Goal: Information Seeking & Learning: Learn about a topic

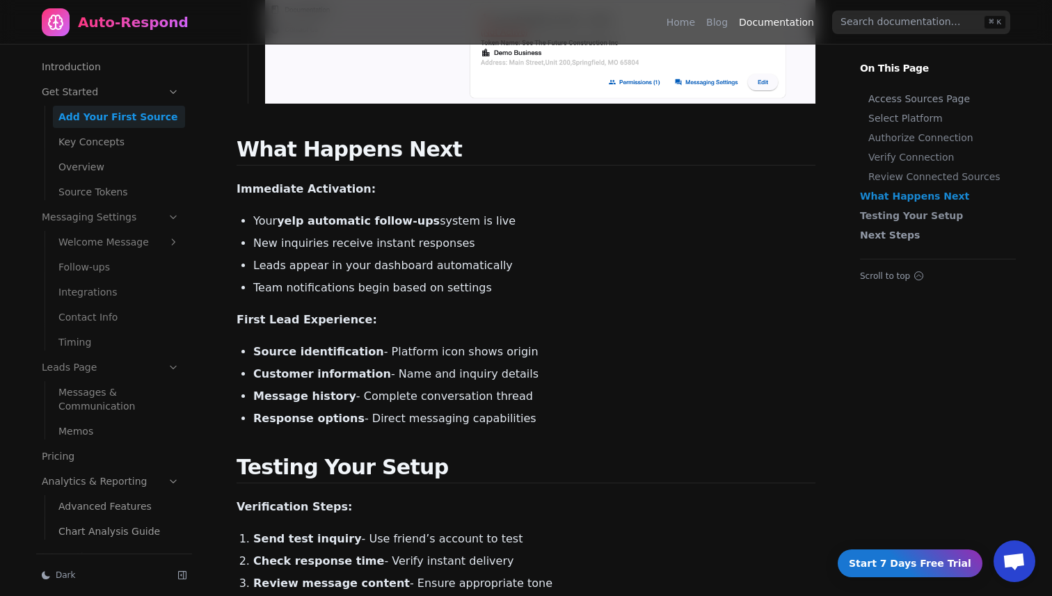
scroll to position [1903, 0]
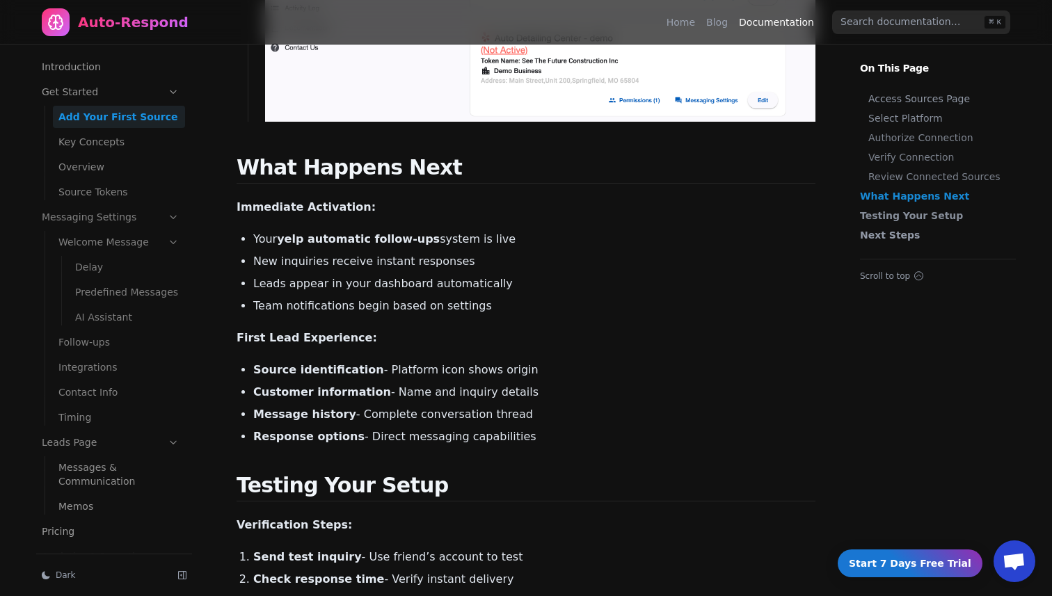
click at [146, 240] on link "Welcome Message" at bounding box center [119, 242] width 132 height 22
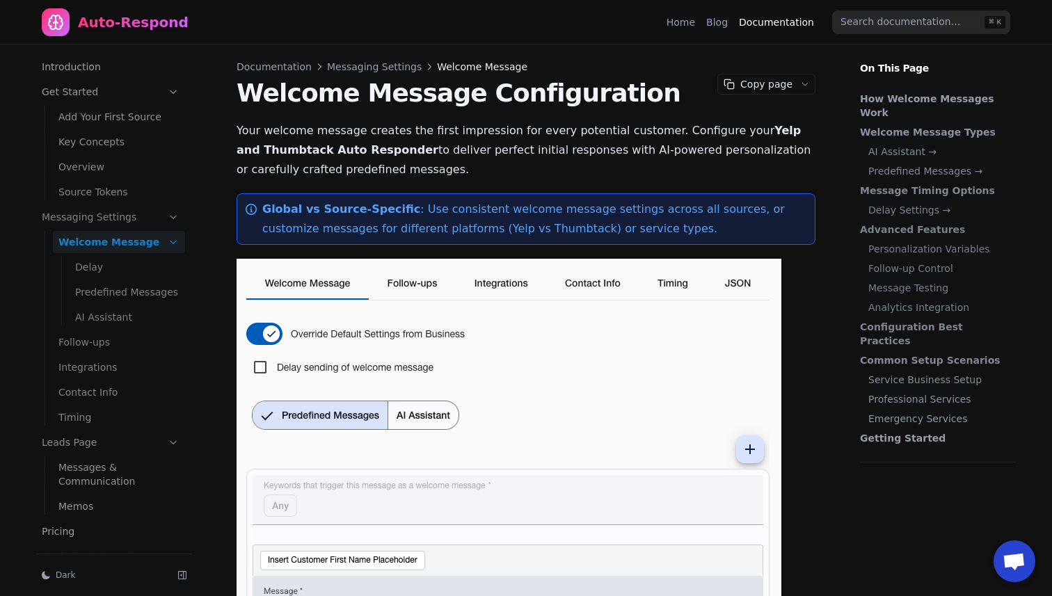
click at [104, 343] on link "Follow-ups" at bounding box center [119, 342] width 132 height 22
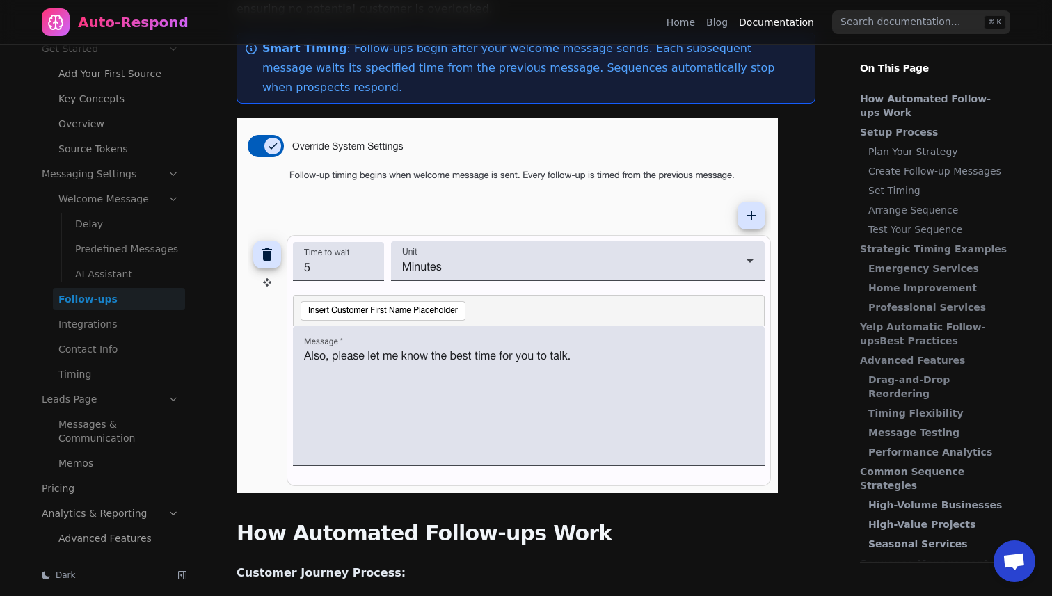
scroll to position [165, 0]
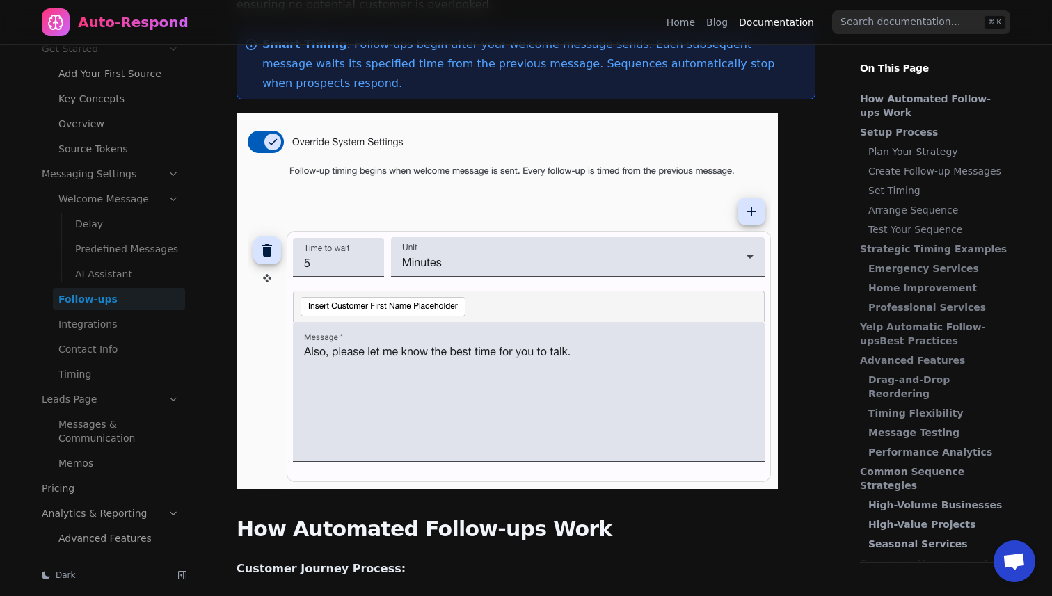
click at [105, 323] on link "Integrations" at bounding box center [119, 324] width 132 height 22
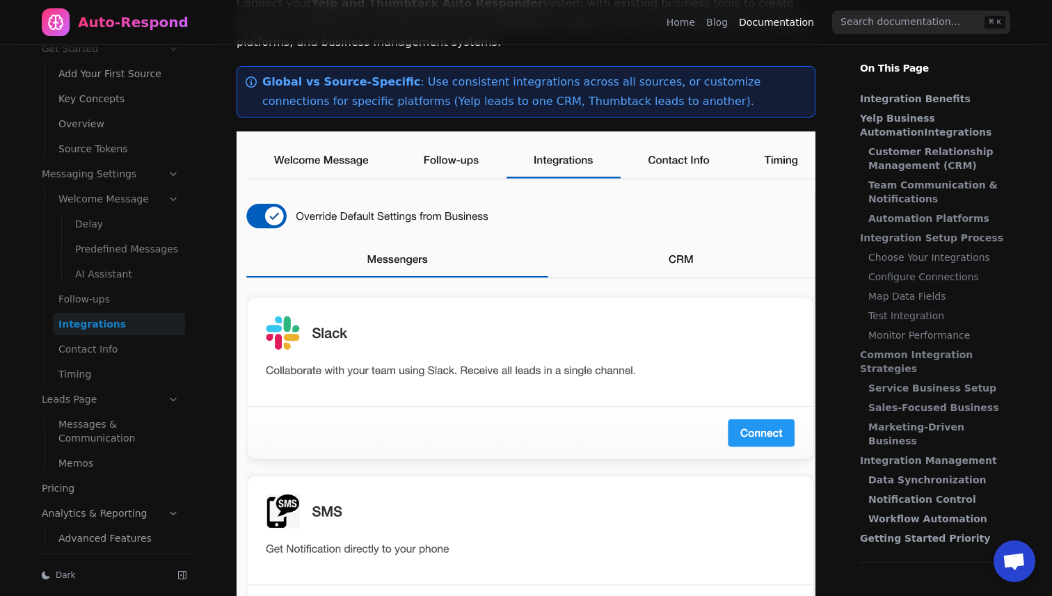
scroll to position [127, 0]
click at [101, 346] on link "Contact Info" at bounding box center [119, 349] width 132 height 22
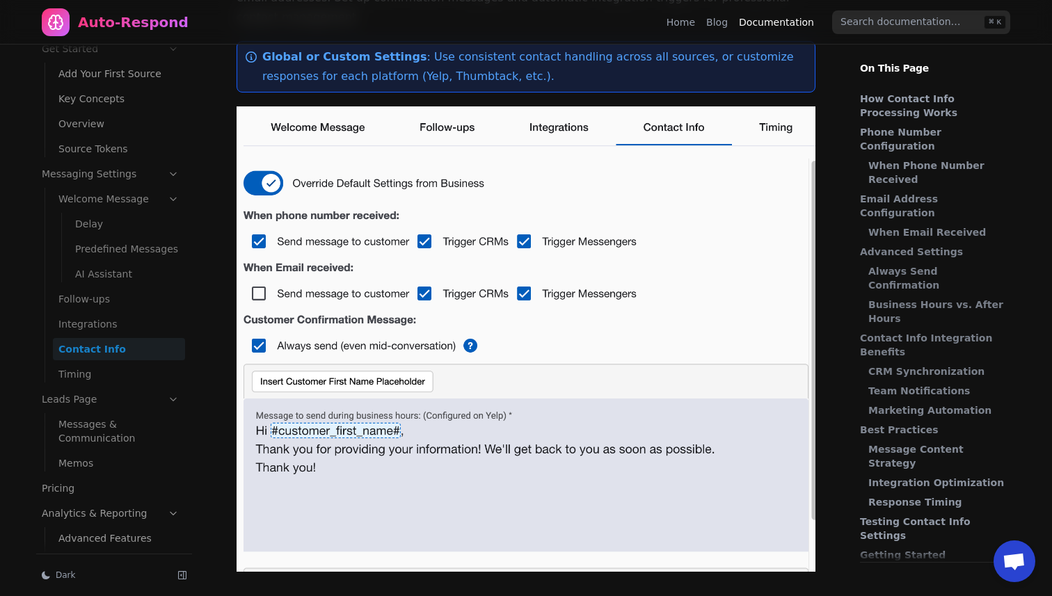
scroll to position [154, 0]
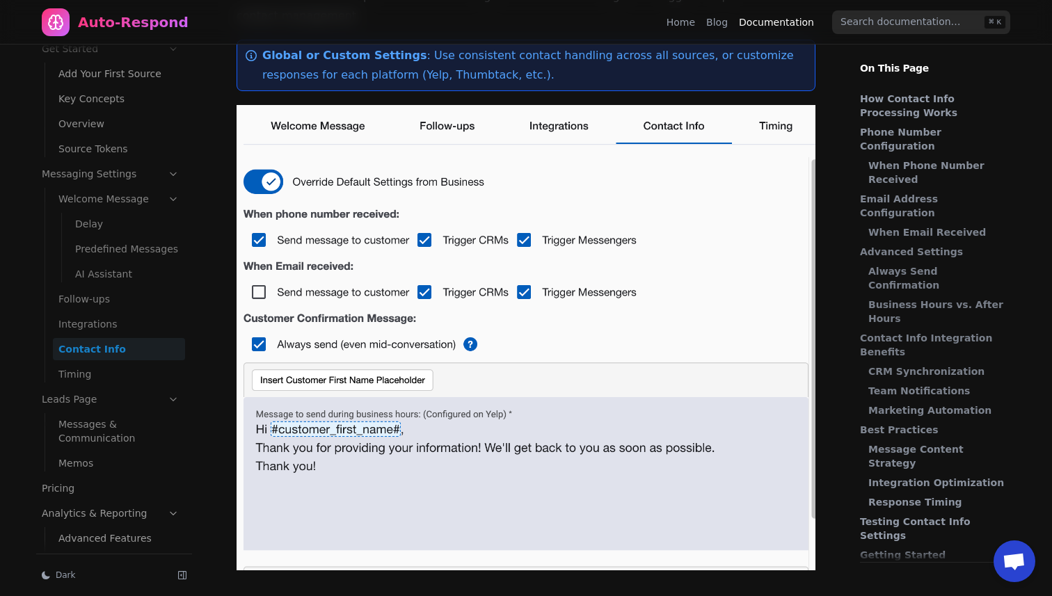
click at [90, 369] on link "Timing" at bounding box center [119, 374] width 132 height 22
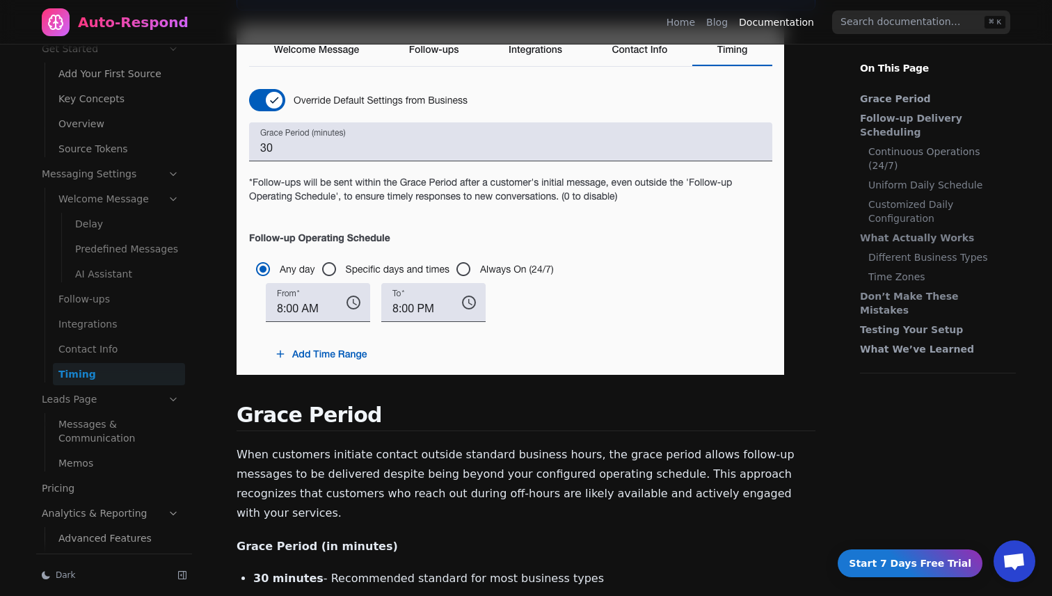
scroll to position [247, 0]
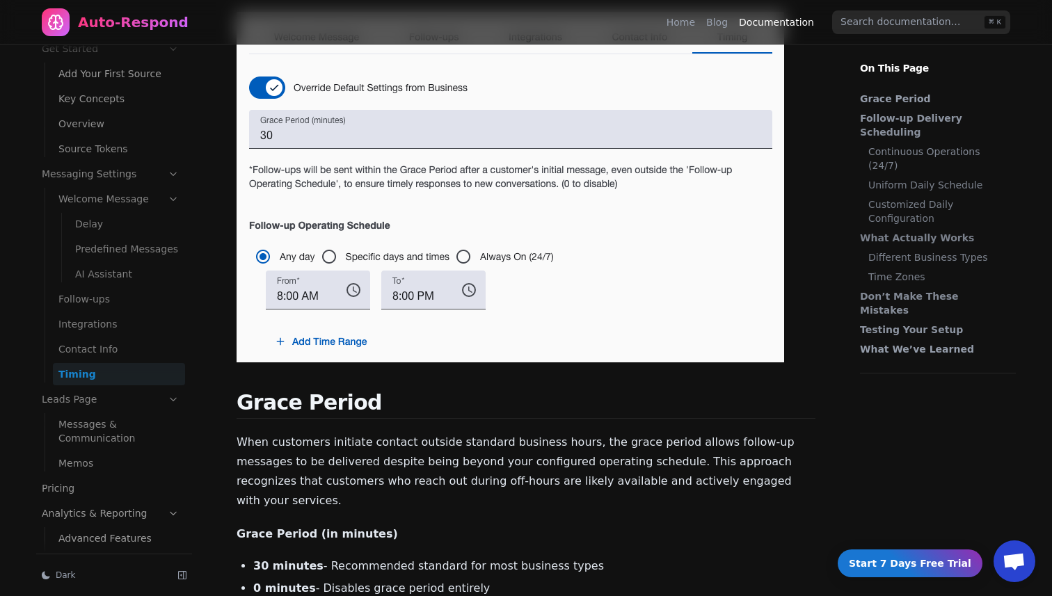
click at [111, 422] on link "Messages & Communication" at bounding box center [119, 431] width 132 height 36
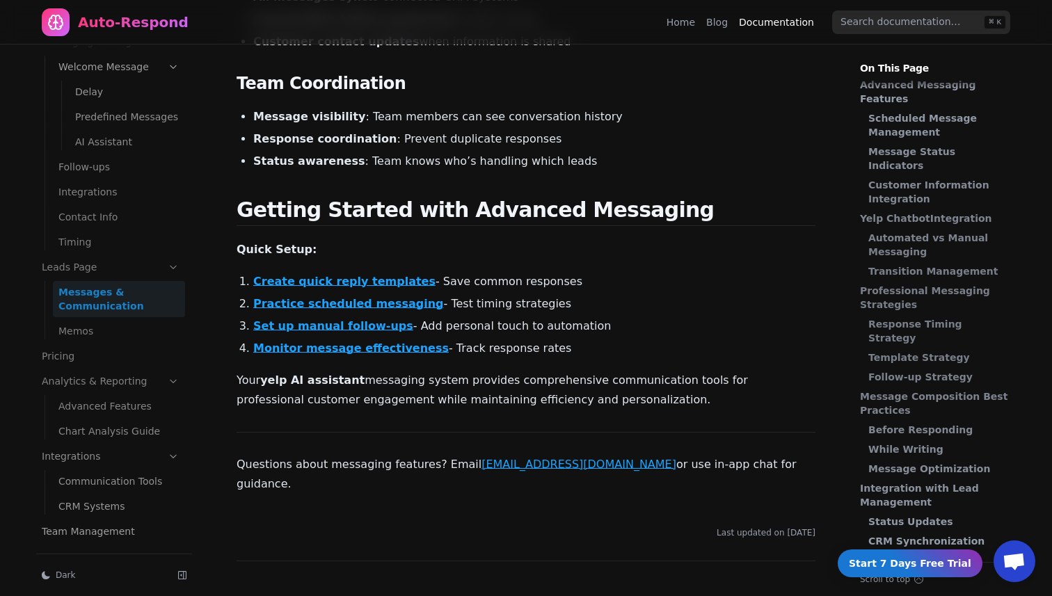
scroll to position [3918, 0]
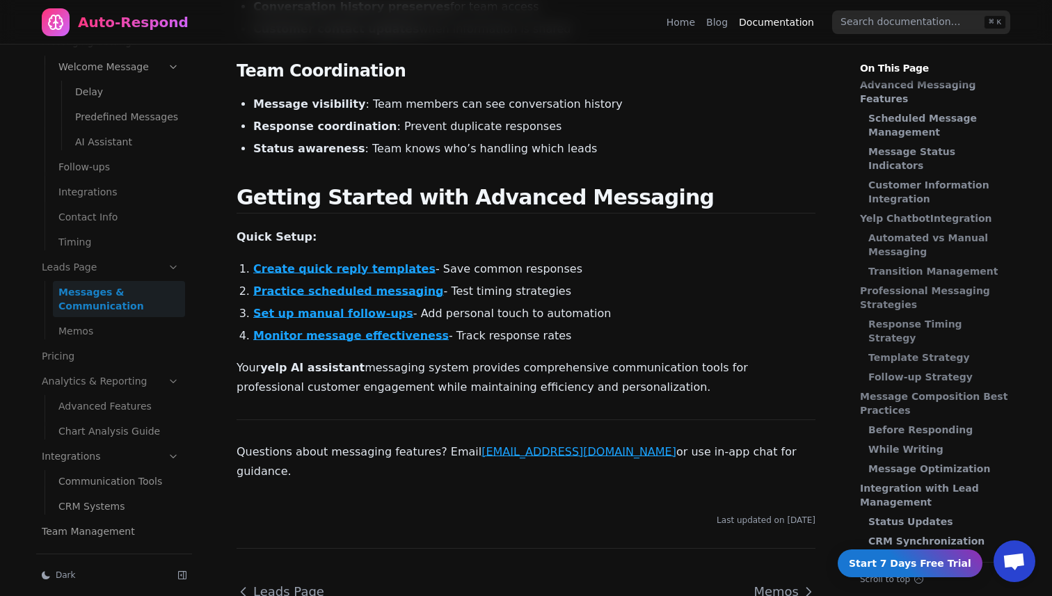
click at [71, 329] on link "Memos" at bounding box center [119, 331] width 132 height 22
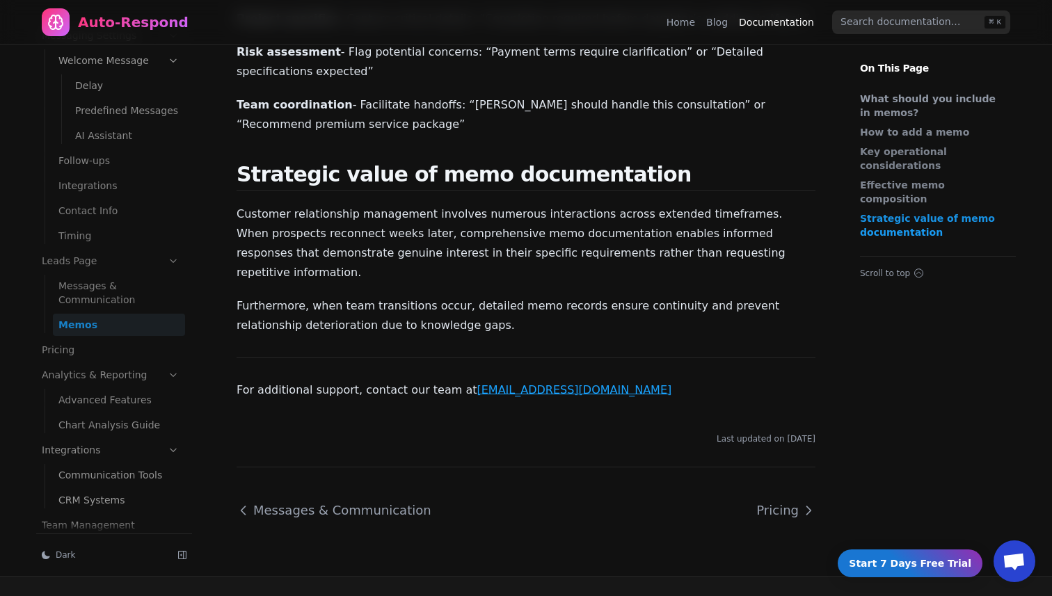
scroll to position [925, 0]
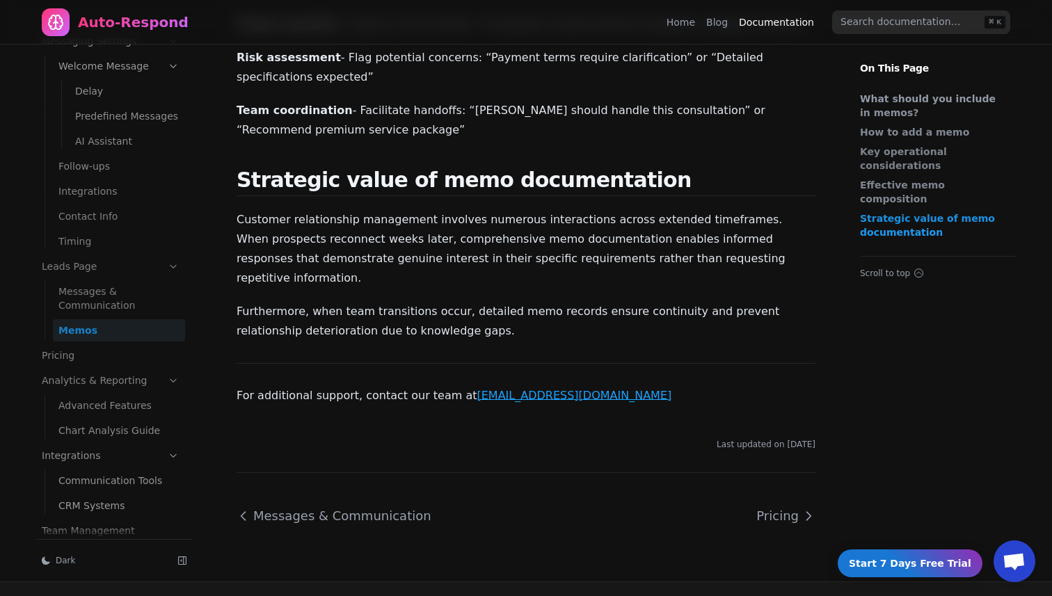
click at [127, 395] on link "Advanced Features" at bounding box center [119, 406] width 132 height 22
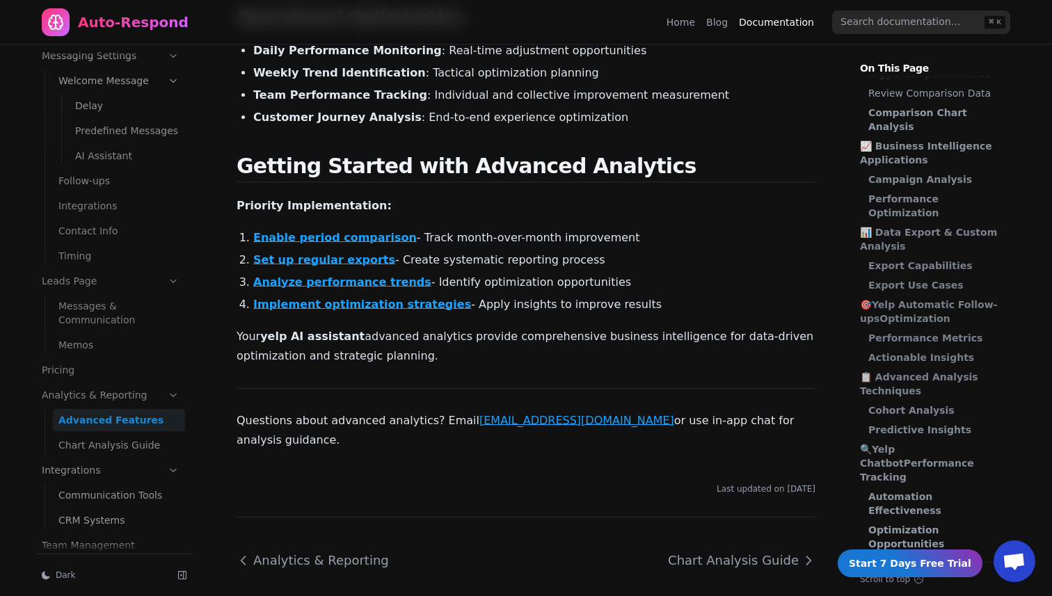
scroll to position [3109, 0]
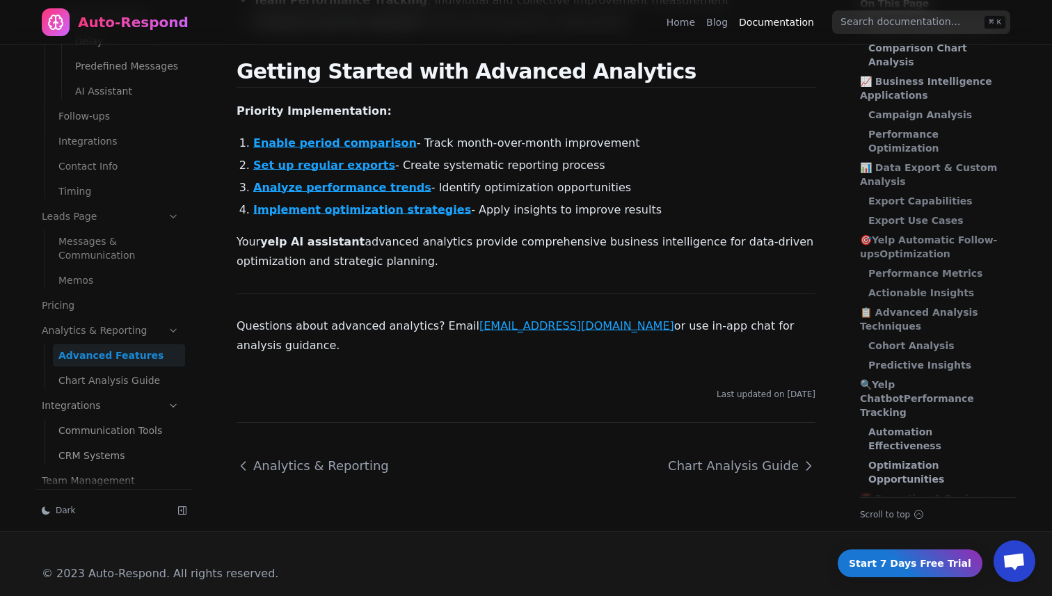
click at [100, 370] on link "Chart Analysis Guide" at bounding box center [119, 381] width 132 height 22
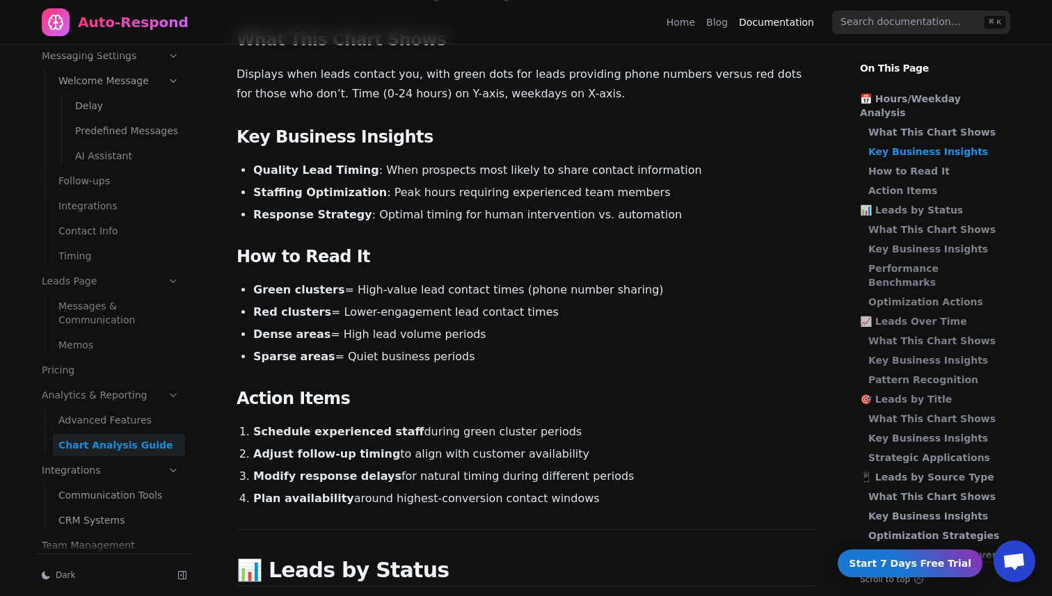
scroll to position [334, 0]
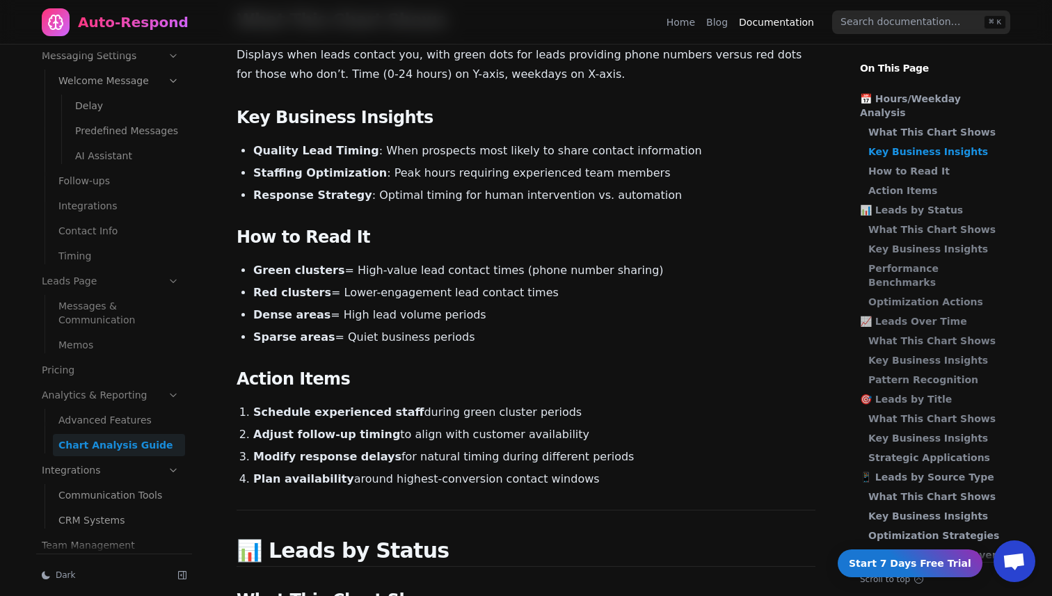
click at [120, 484] on link "Communication Tools" at bounding box center [119, 495] width 132 height 22
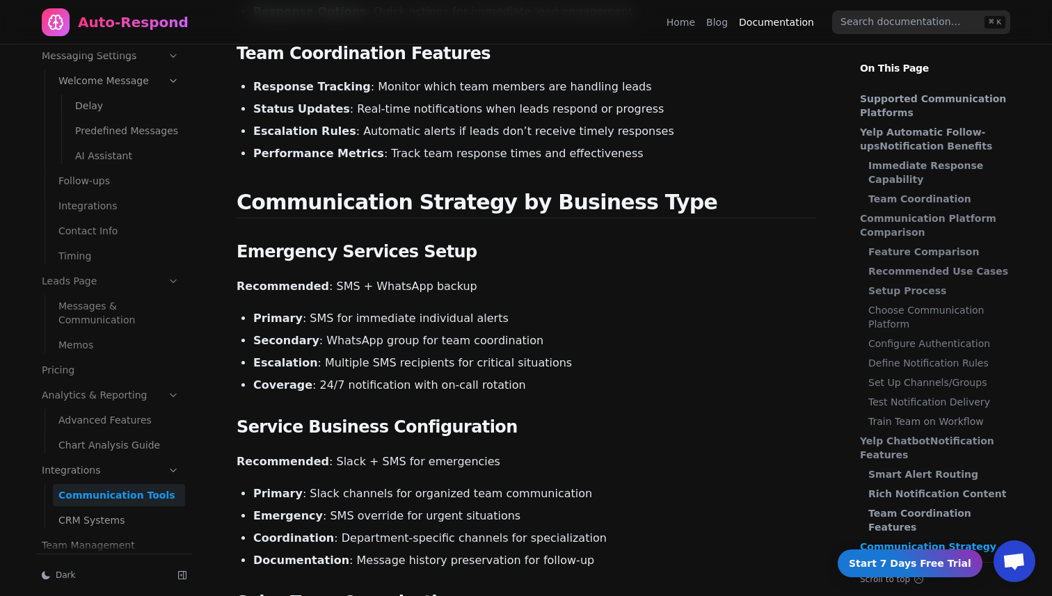
click at [112, 509] on link "CRM Systems" at bounding box center [119, 520] width 132 height 22
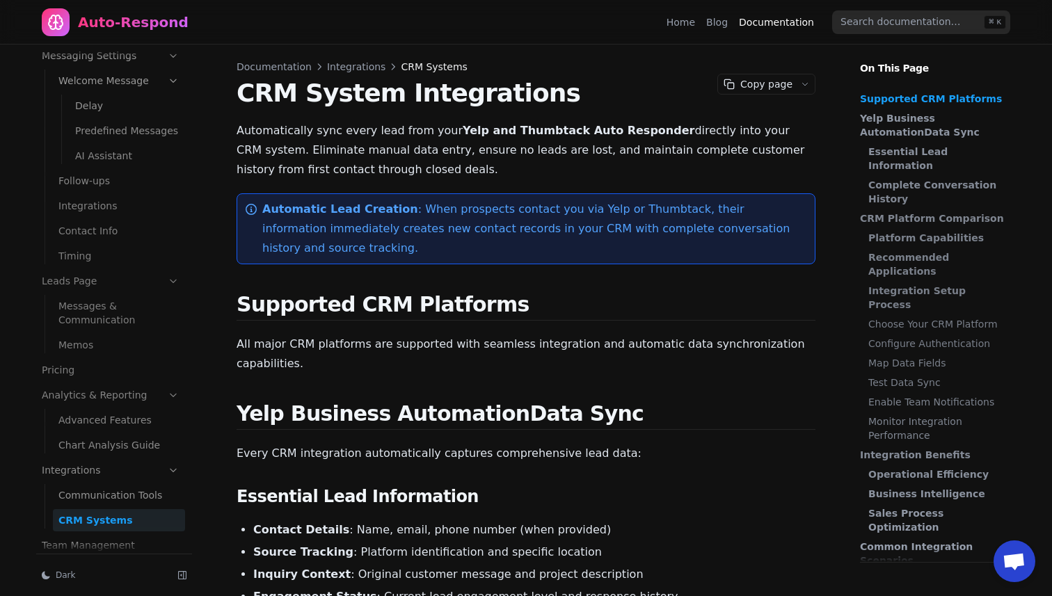
click at [695, 23] on link "Home" at bounding box center [681, 22] width 29 height 14
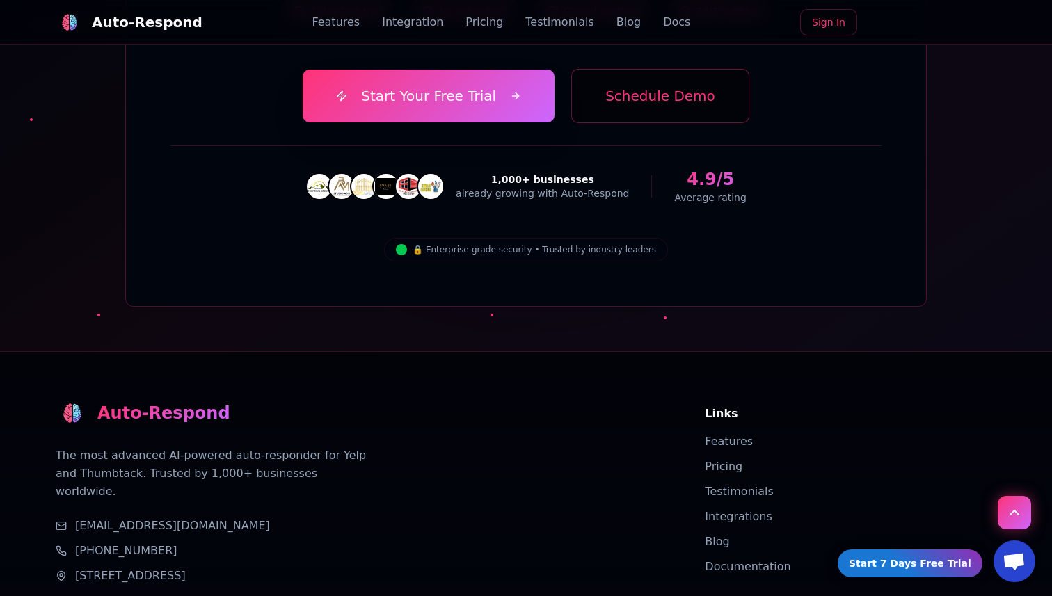
scroll to position [4962, 0]
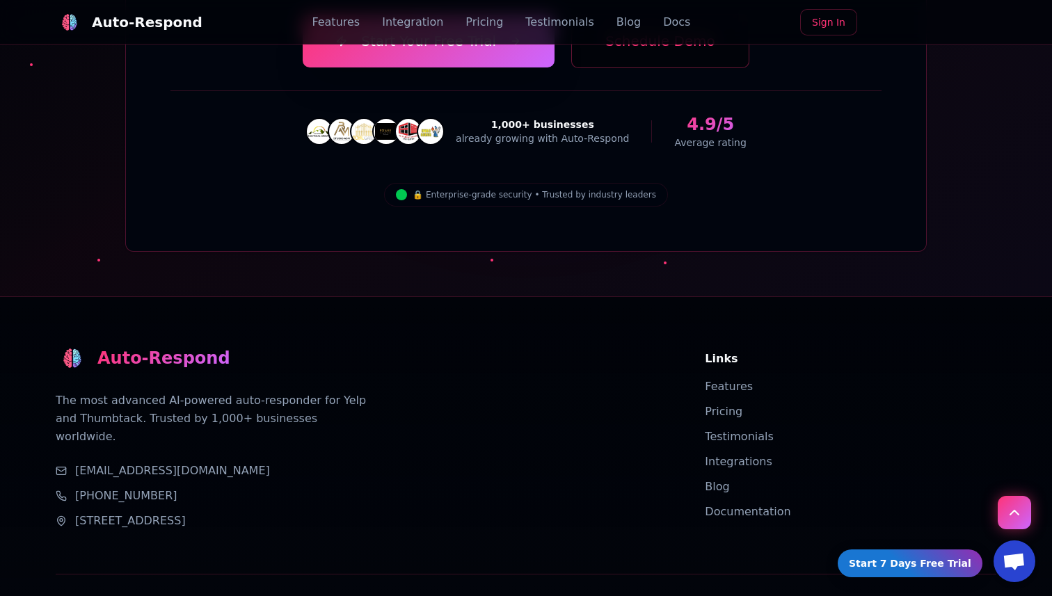
copy div "Auto-Respond"
drag, startPoint x: 157, startPoint y: 487, endPoint x: 93, endPoint y: 493, distance: 63.6
click at [93, 596] on div "© 2023 Auto-Respond. All rights reserved." at bounding box center [159, 604] width 207 height 14
